Goal: Transaction & Acquisition: Purchase product/service

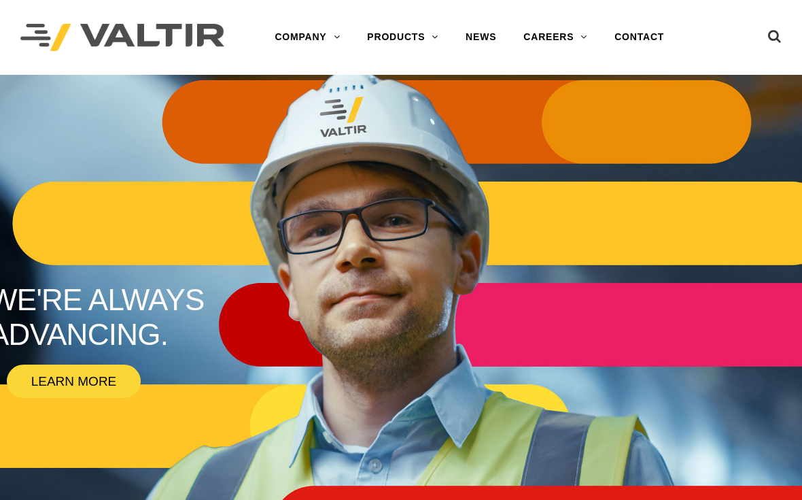
click at [440, 150] on link "DELINEATORS" at bounding box center [438, 146] width 170 height 27
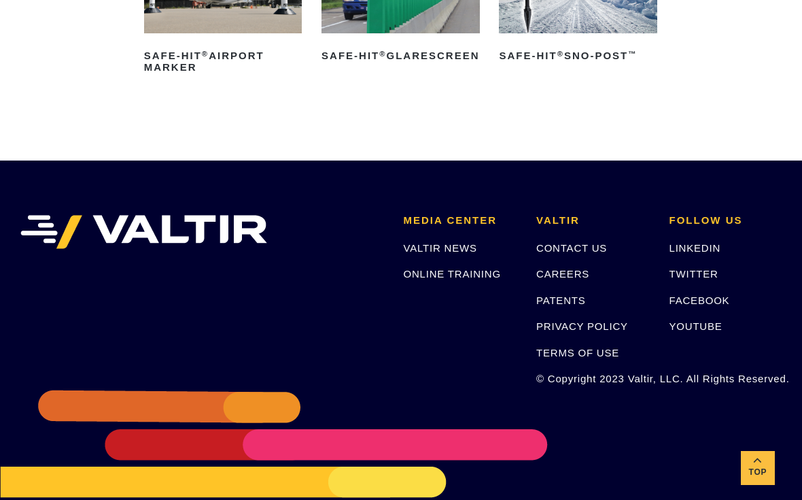
scroll to position [1181, 0]
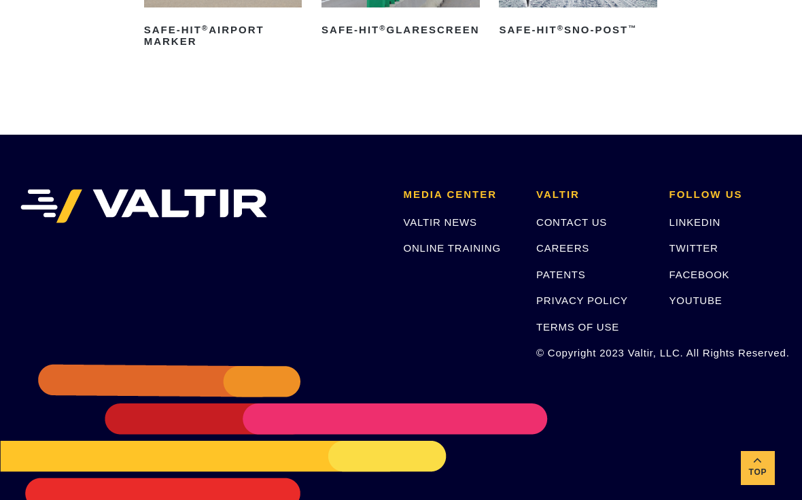
click at [479, 242] on link "ONLINE TRAINING" at bounding box center [452, 248] width 97 height 12
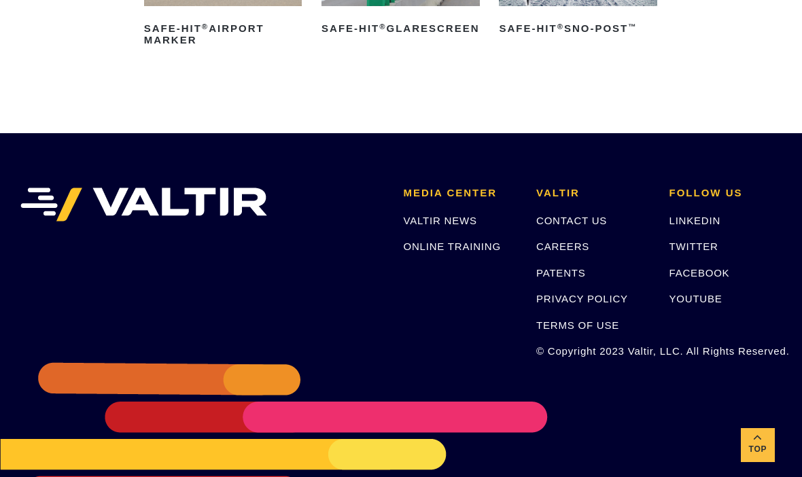
scroll to position [1182, 0]
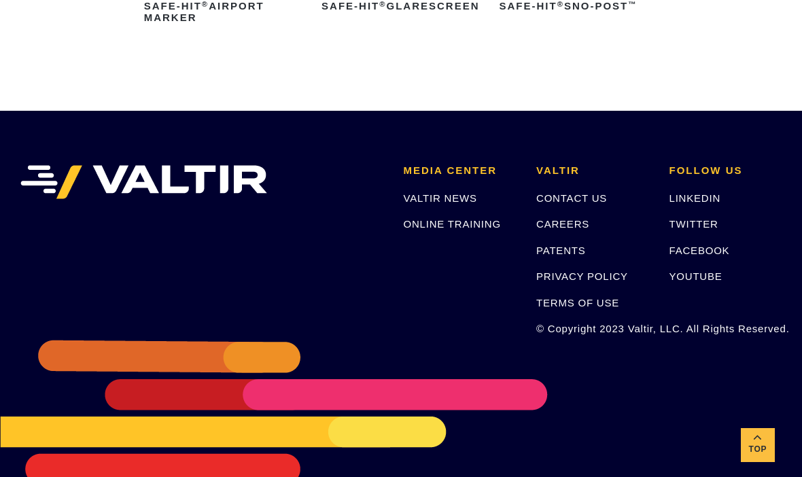
scroll to position [1205, 0]
click at [465, 192] on link "VALTIR NEWS" at bounding box center [440, 198] width 73 height 12
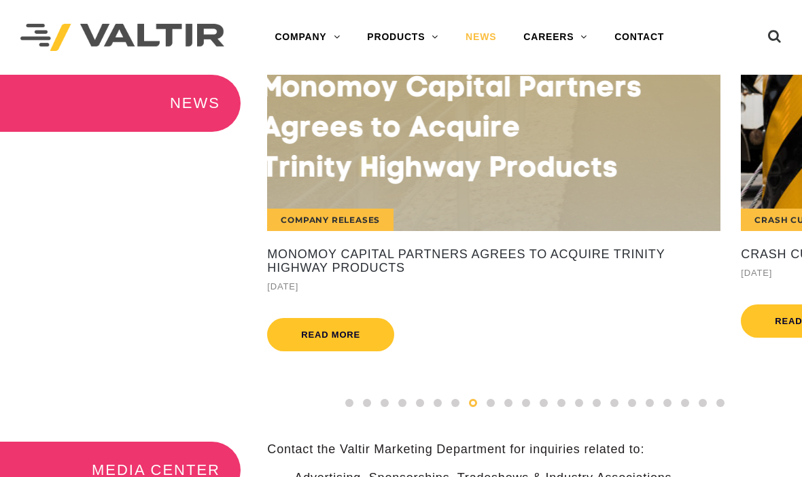
click at [442, 256] on link "SIGN POSTS & SUPPORTS" at bounding box center [438, 254] width 170 height 27
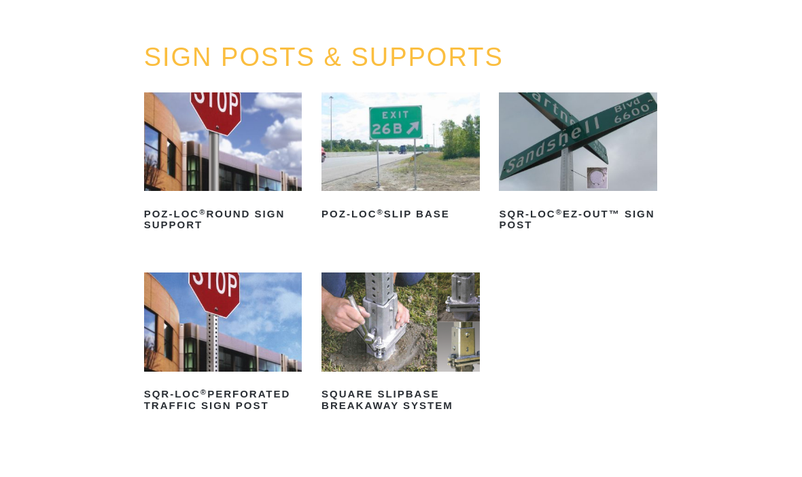
scroll to position [136, 0]
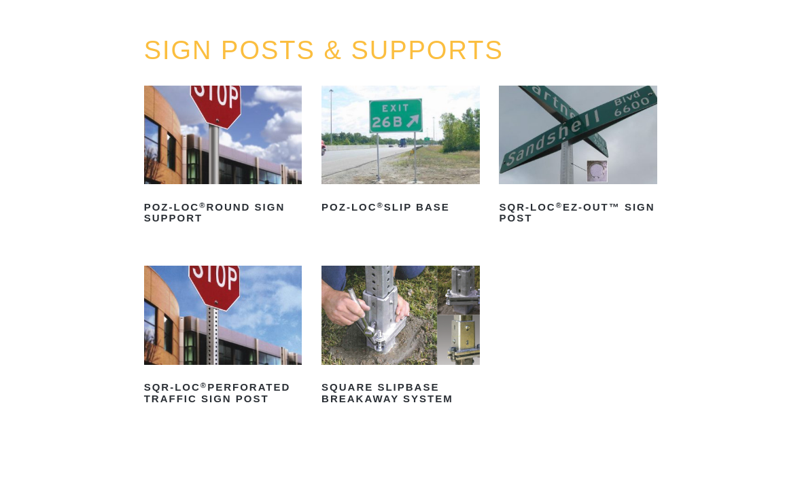
click at [278, 309] on img at bounding box center [223, 315] width 158 height 99
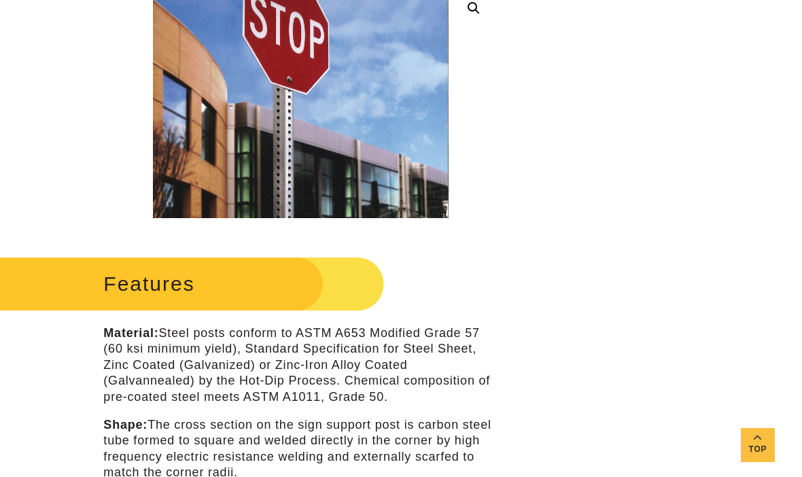
scroll to position [394, 0]
